Goal: Task Accomplishment & Management: Manage account settings

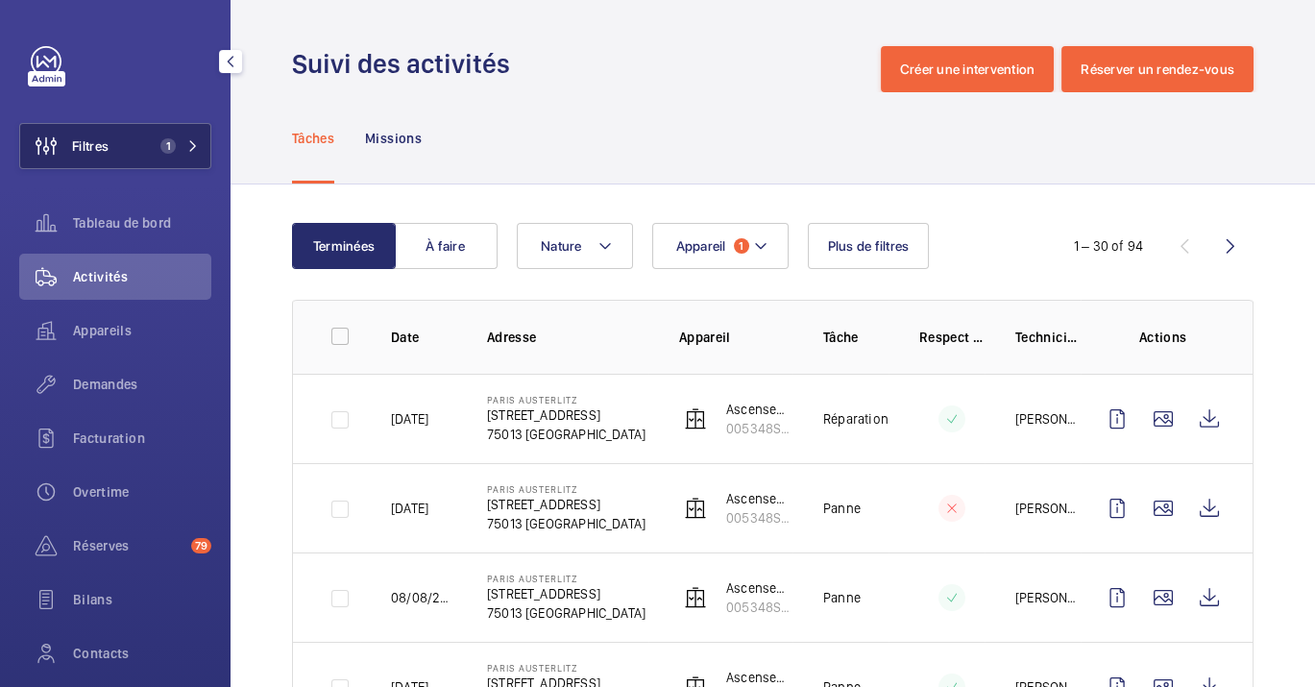
scroll to position [310, 0]
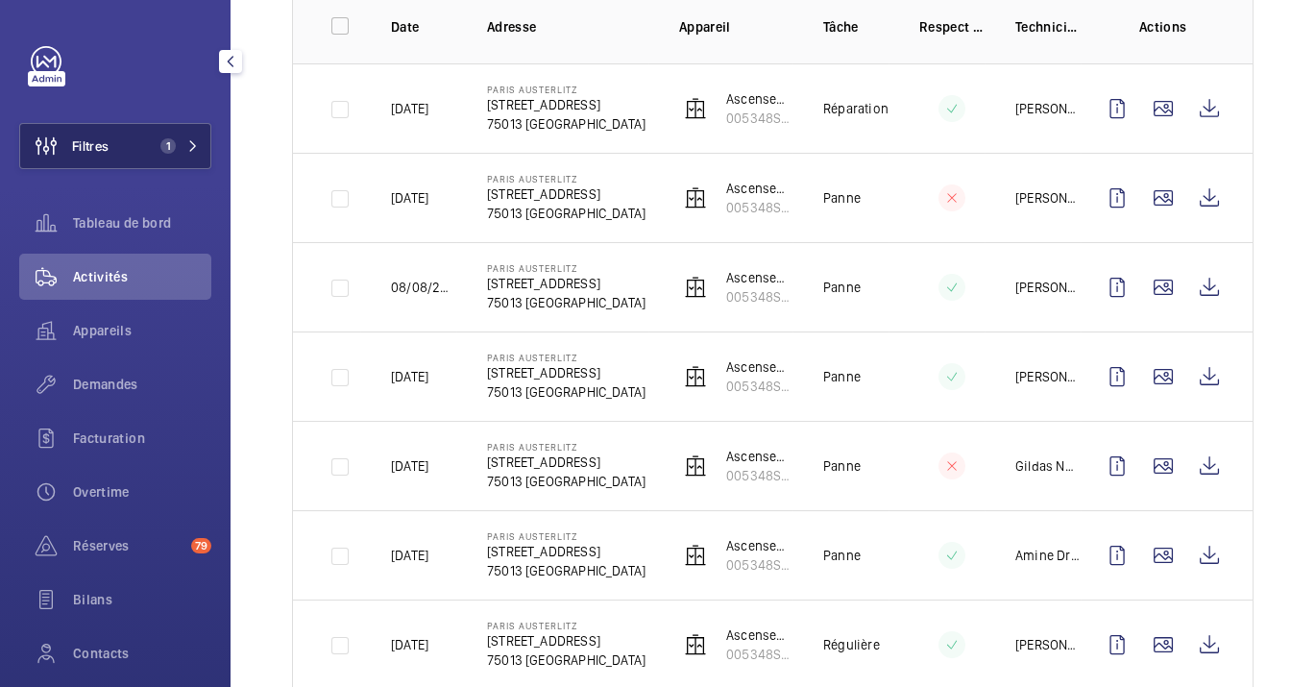
click at [134, 135] on button "Filtres 1" at bounding box center [115, 146] width 192 height 46
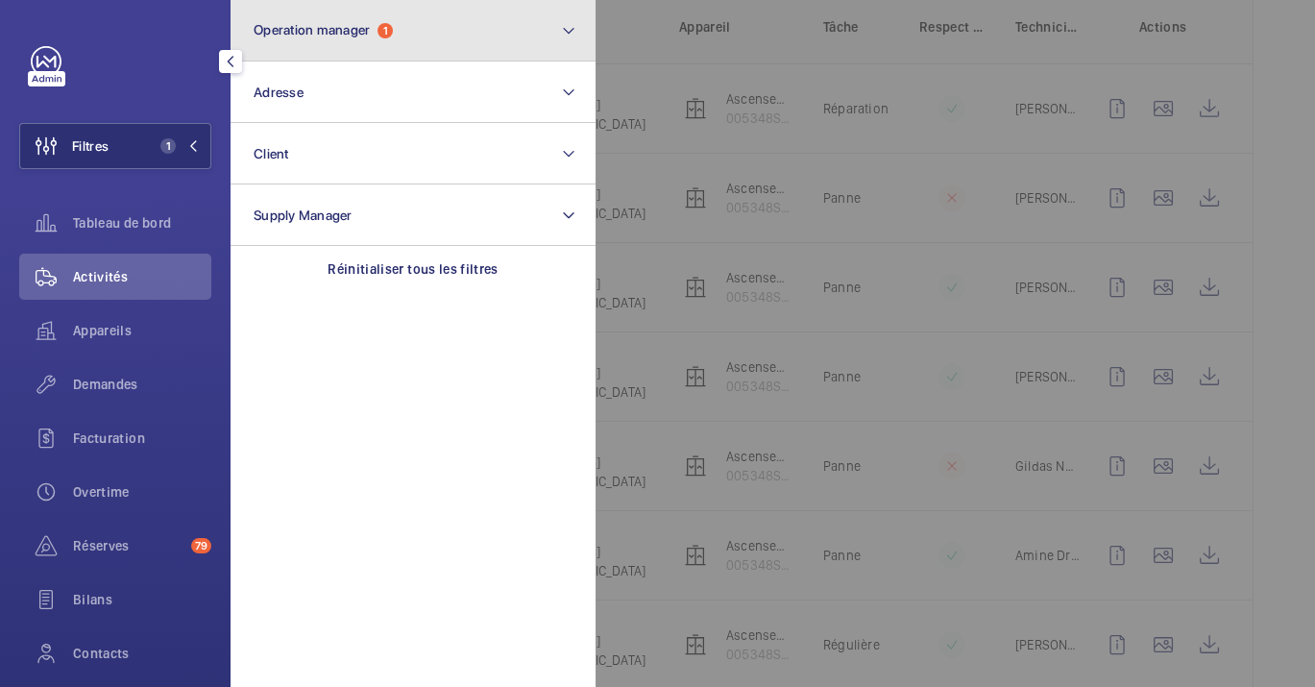
click at [237, 33] on button "Operation manager 1" at bounding box center [413, 30] width 365 height 61
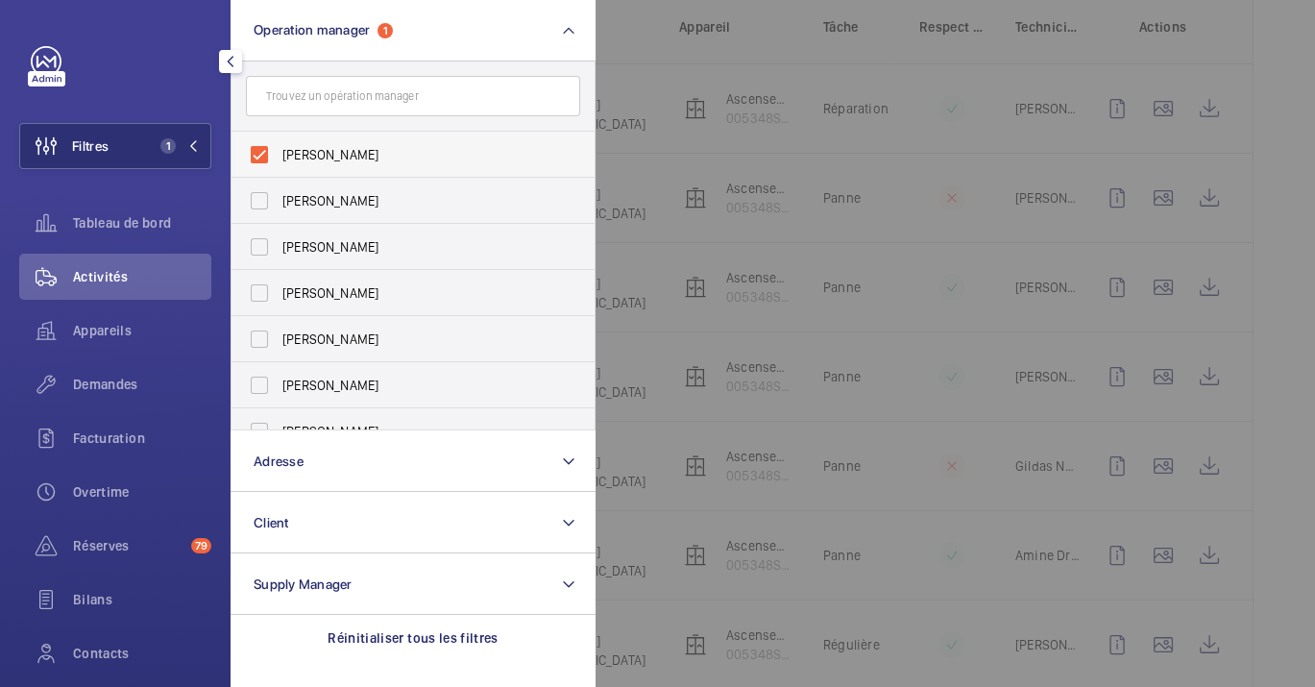
click at [381, 153] on span "[PERSON_NAME]" at bounding box center [414, 154] width 264 height 19
click at [279, 153] on input "[PERSON_NAME]" at bounding box center [259, 154] width 38 height 38
checkbox input "false"
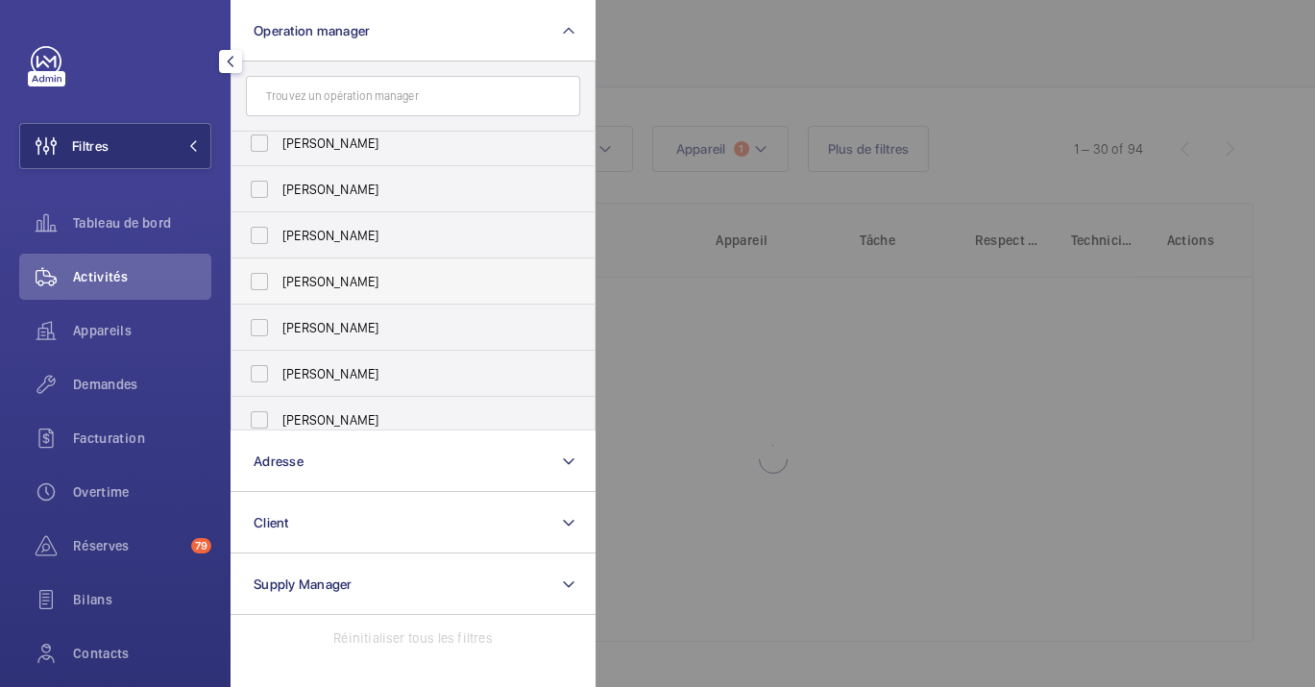
scroll to position [71, 0]
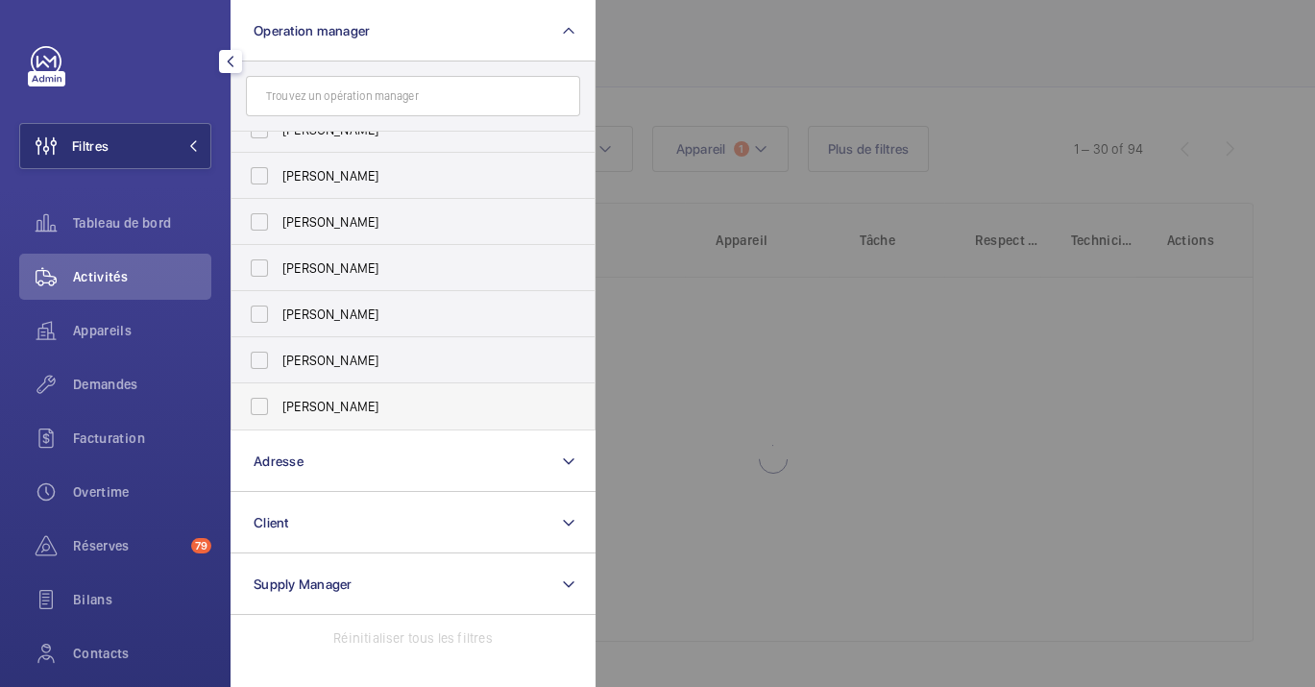
click at [306, 399] on span "[PERSON_NAME]" at bounding box center [414, 406] width 264 height 19
click at [279, 399] on input "[PERSON_NAME]" at bounding box center [259, 406] width 38 height 38
checkbox input "true"
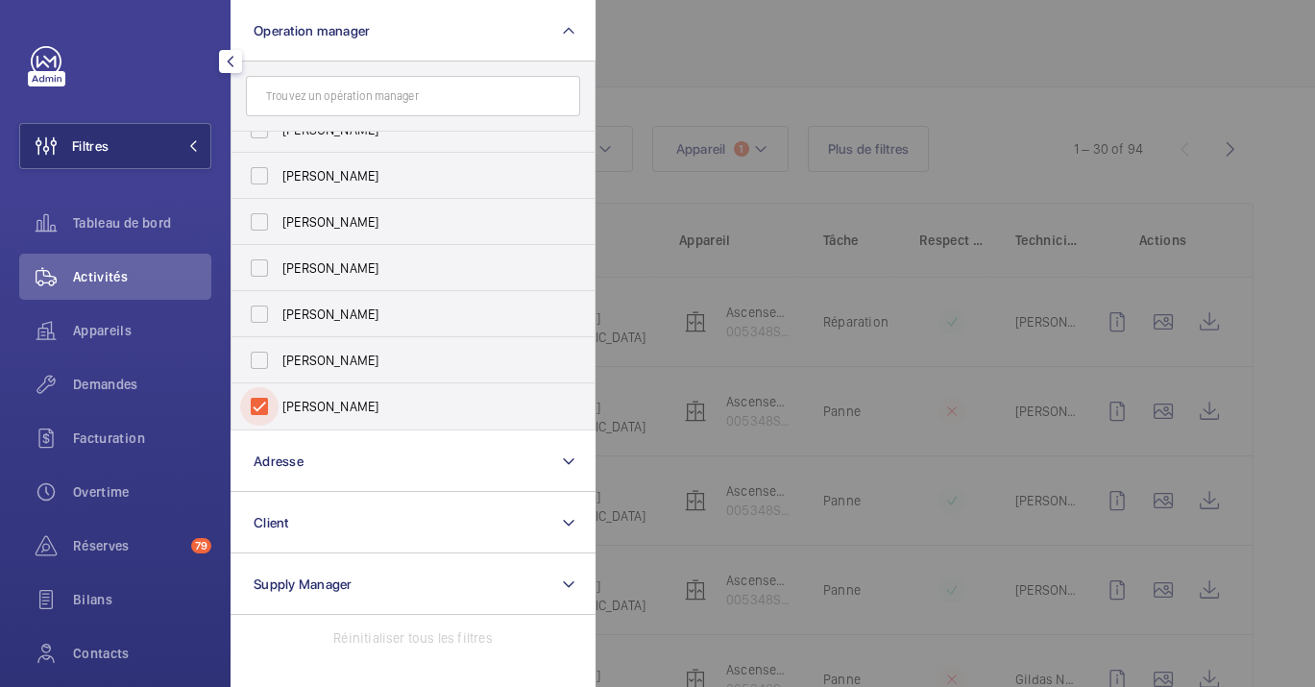
scroll to position [97, 0]
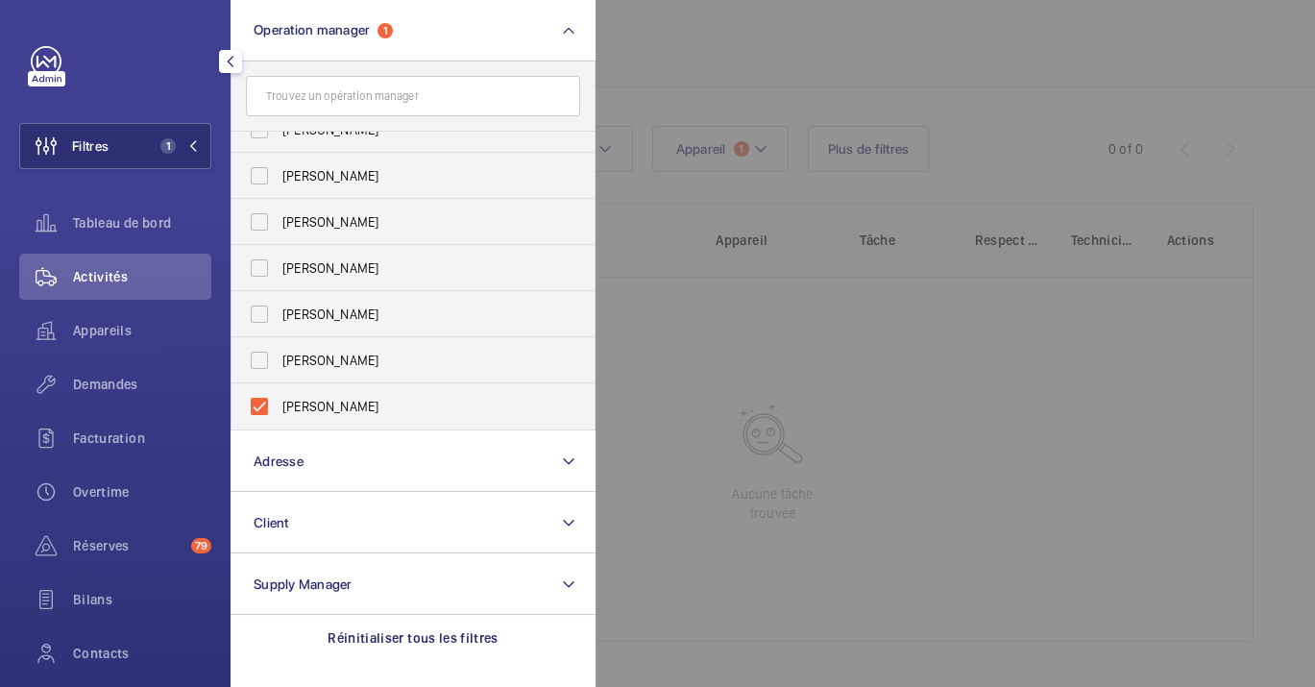
click at [962, 95] on div at bounding box center [1252, 343] width 1315 height 687
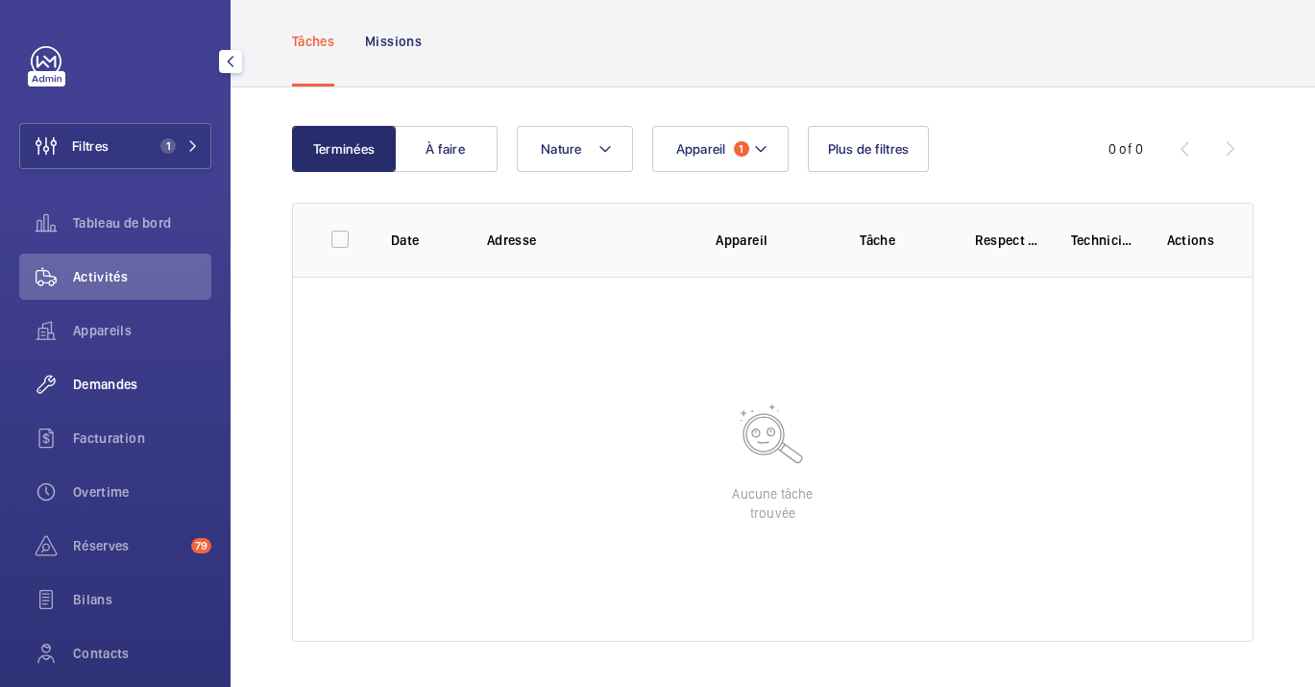
click at [135, 363] on div "Demandes" at bounding box center [115, 384] width 192 height 46
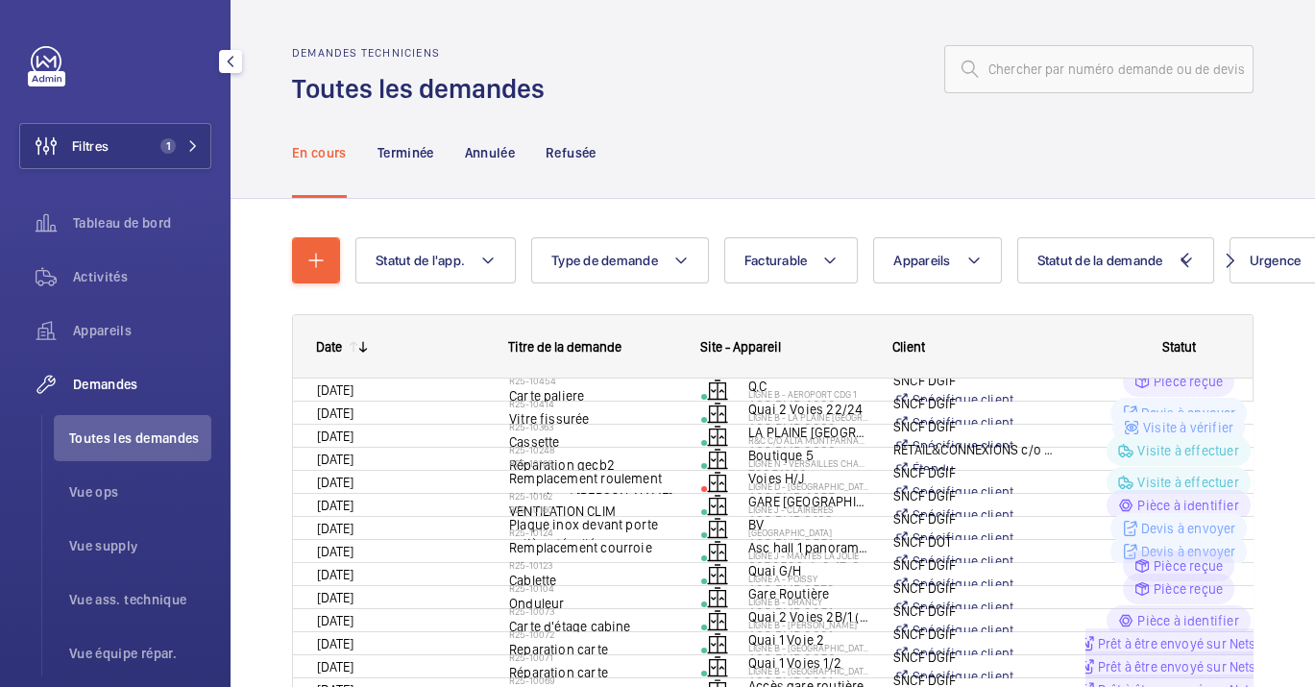
click at [134, 312] on div "Appareils" at bounding box center [115, 330] width 192 height 46
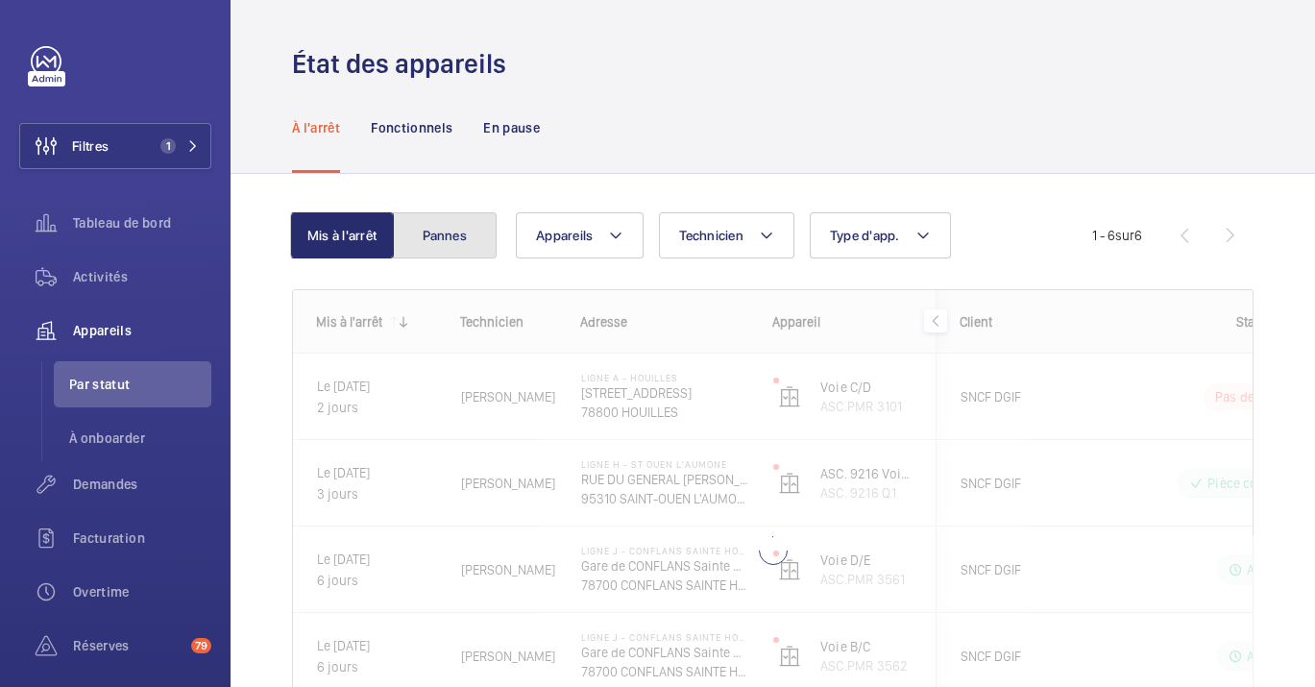
click at [477, 226] on button "Pannes" at bounding box center [445, 235] width 104 height 46
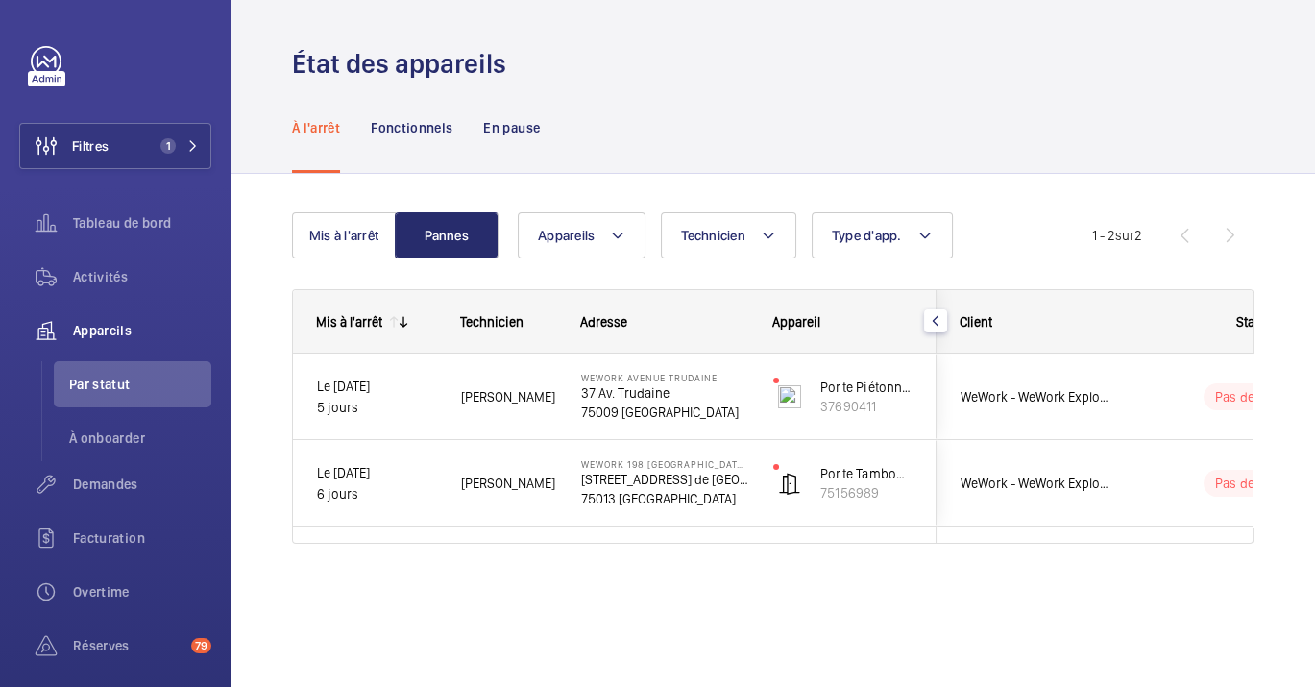
click at [1138, 121] on div "À l'arrêt Fonctionnels En pause" at bounding box center [772, 127] width 961 height 91
